Goal: Register for event/course

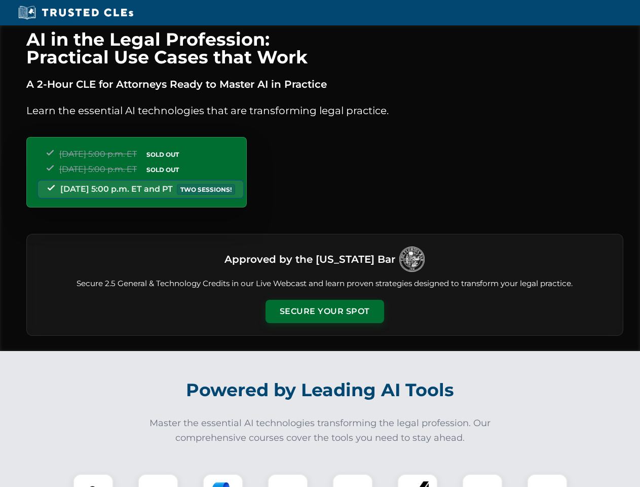
click at [324, 311] on button "Secure Your Spot" at bounding box center [325, 311] width 119 height 23
click at [93, 480] on img at bounding box center [93, 493] width 29 height 29
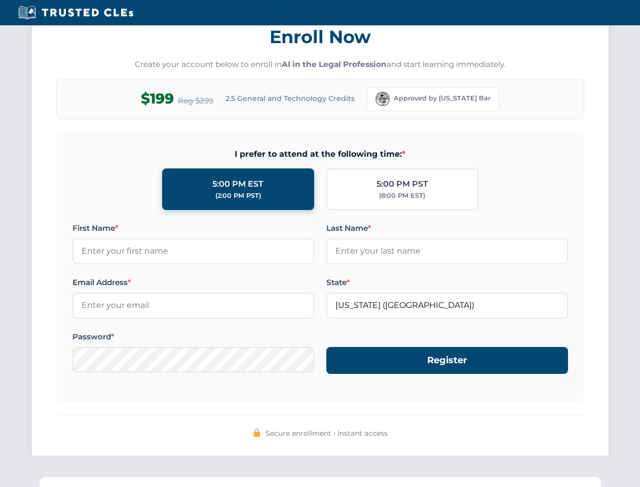
scroll to position [995, 0]
